Goal: Information Seeking & Learning: Learn about a topic

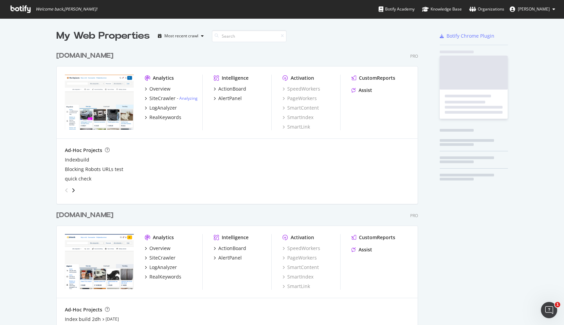
scroll to position [416, 367]
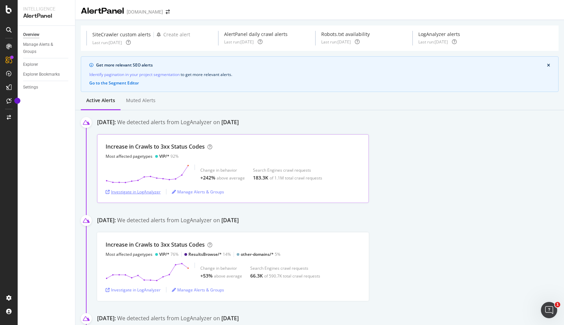
click at [152, 193] on div "Investigate in LogAnalyzer" at bounding box center [133, 192] width 55 height 6
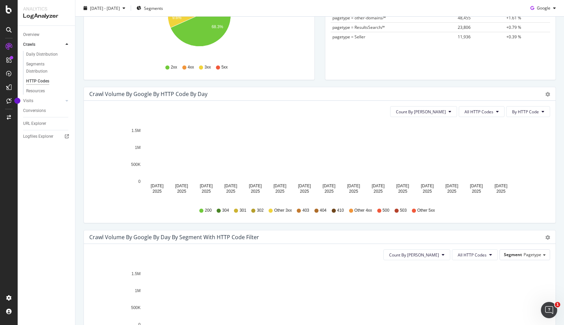
scroll to position [124, 0]
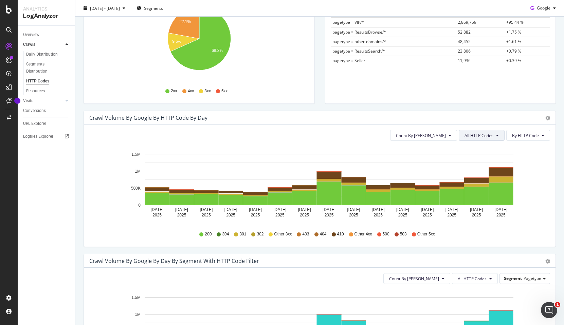
click at [488, 135] on span "All HTTP Codes" at bounding box center [479, 136] width 29 height 6
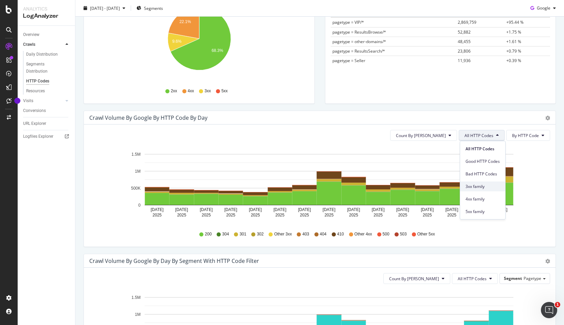
click at [482, 187] on span "3xx family" at bounding box center [483, 187] width 34 height 6
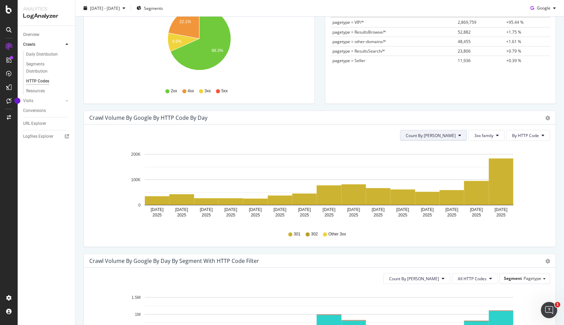
click at [464, 136] on button "Count By [PERSON_NAME]" at bounding box center [433, 135] width 67 height 11
click at [477, 124] on div "Crawl Volume by google by HTTP Code by Day Timeline (by Value) Timeline (by Per…" at bounding box center [320, 118] width 472 height 14
click at [325, 92] on div "Segments with most bad HTTP codes in Crawls by google Segment Pagetype Hold CMD…" at bounding box center [440, 35] width 231 height 137
